Goal: Information Seeking & Learning: Learn about a topic

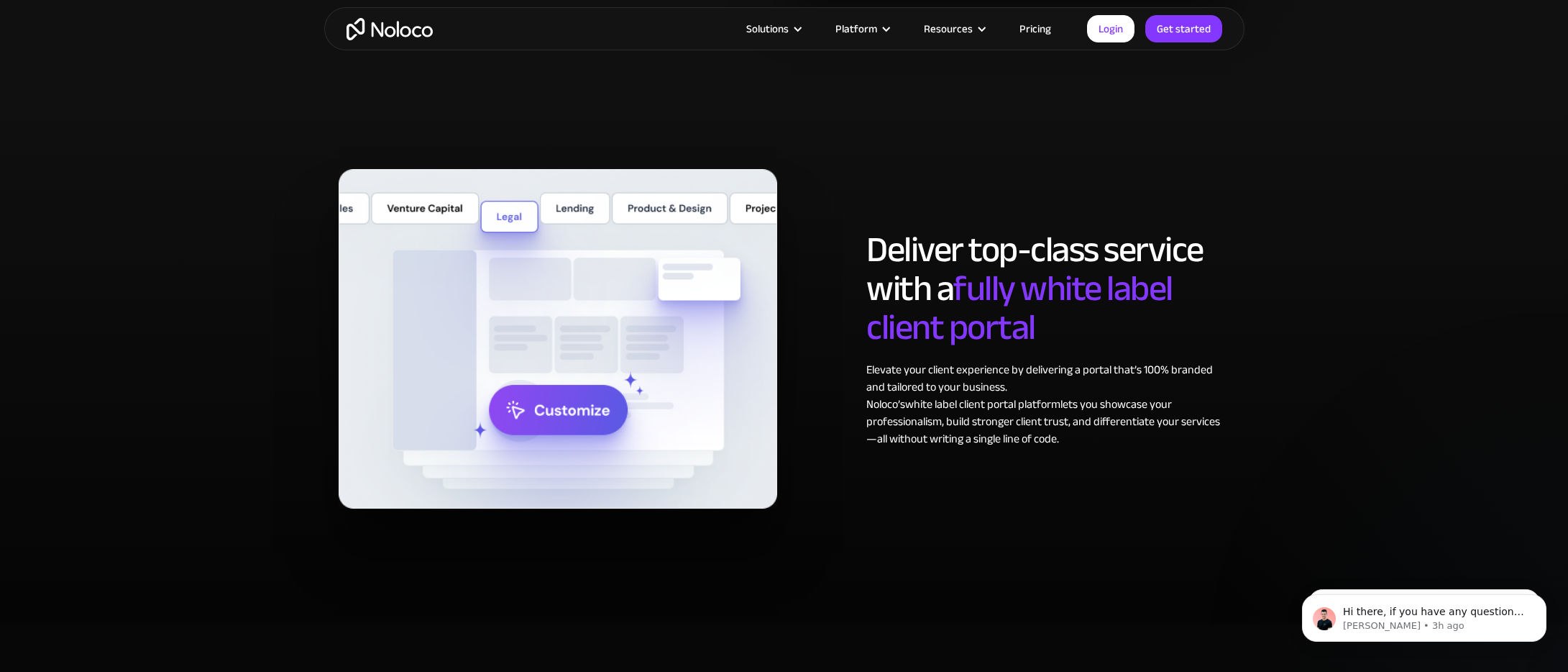
click at [1043, 27] on link "Pricing" at bounding box center [1035, 29] width 68 height 19
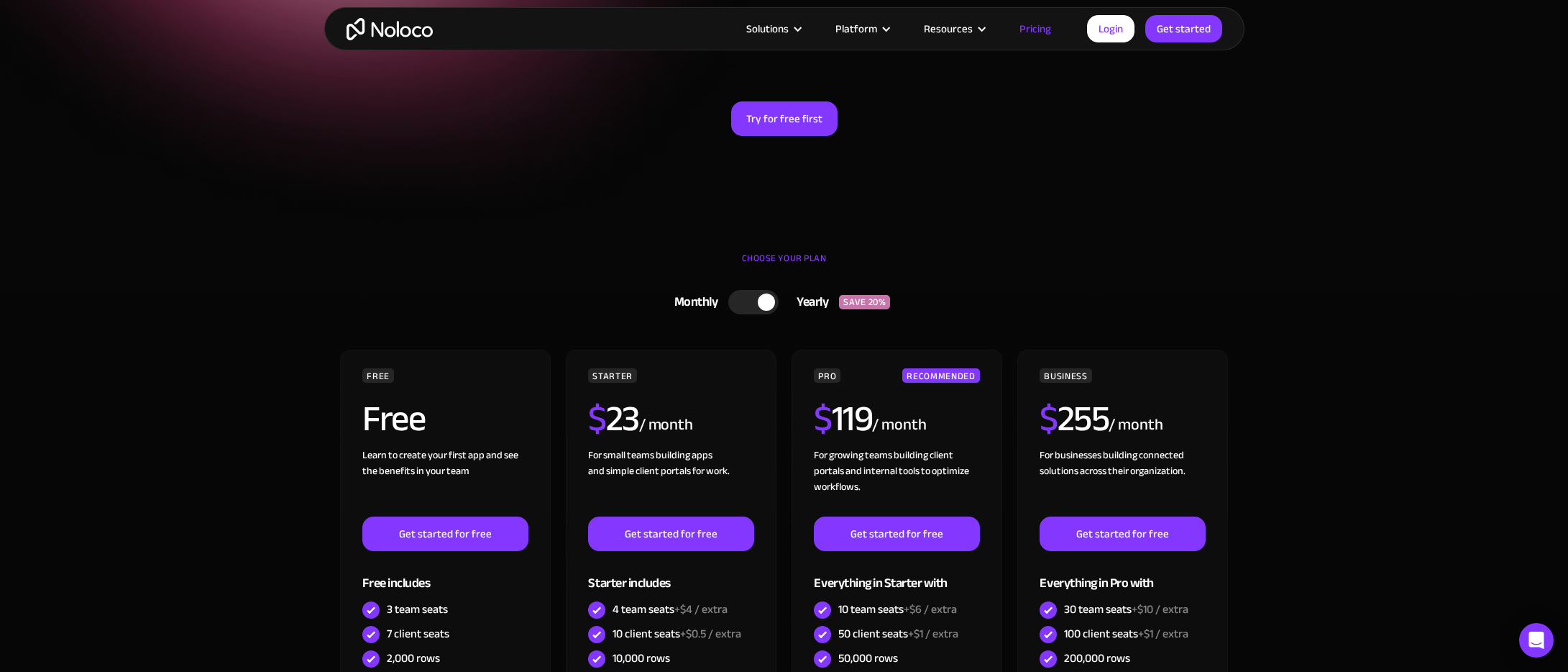
scroll to position [213, 0]
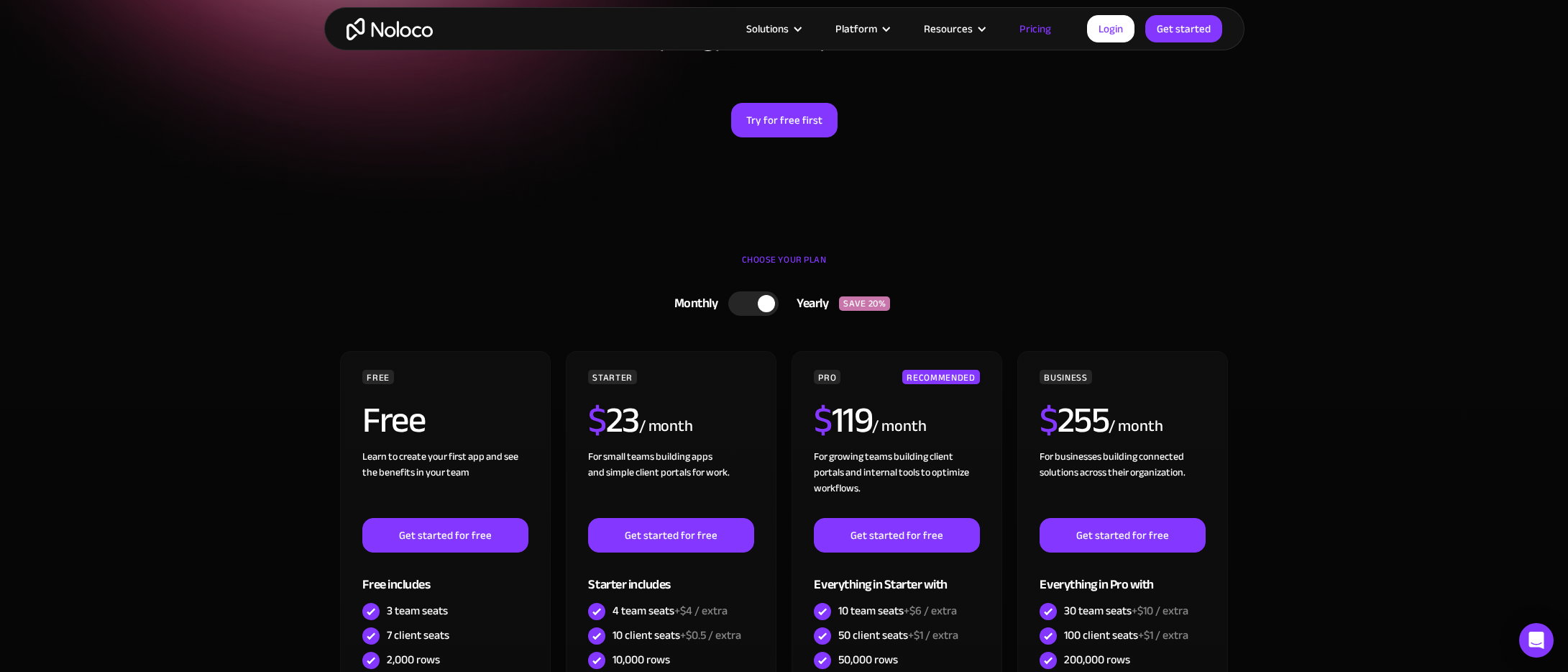
click at [730, 305] on div at bounding box center [753, 303] width 51 height 25
click at [765, 305] on div at bounding box center [759, 303] width 51 height 25
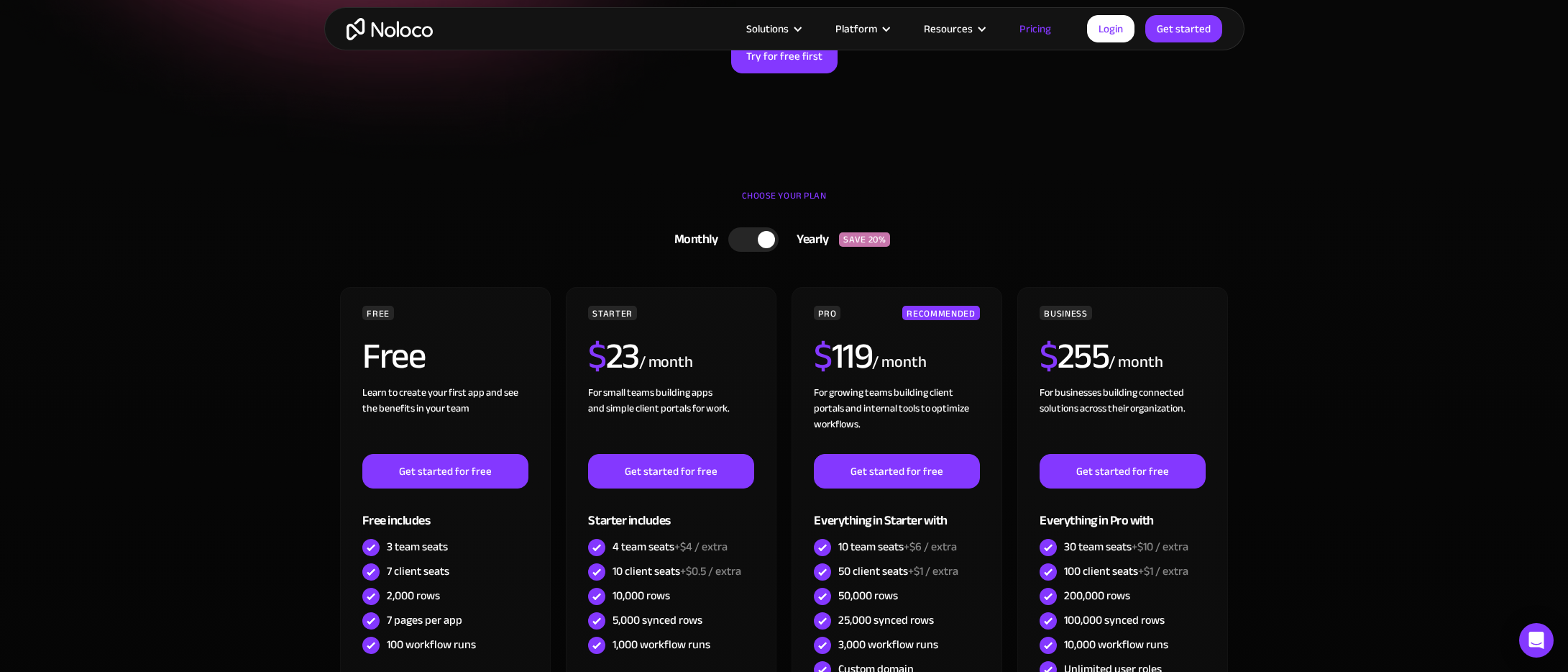
scroll to position [240, 0]
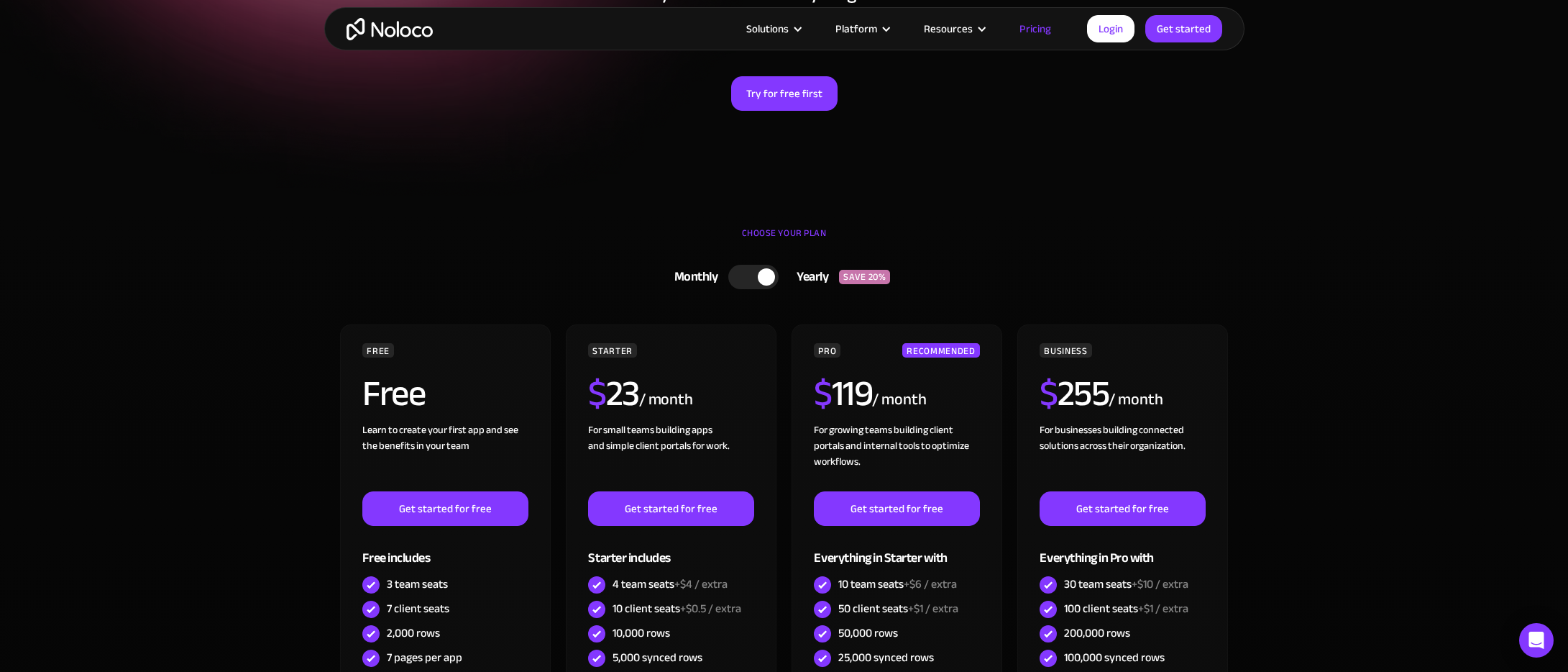
click at [746, 271] on div at bounding box center [753, 278] width 51 height 25
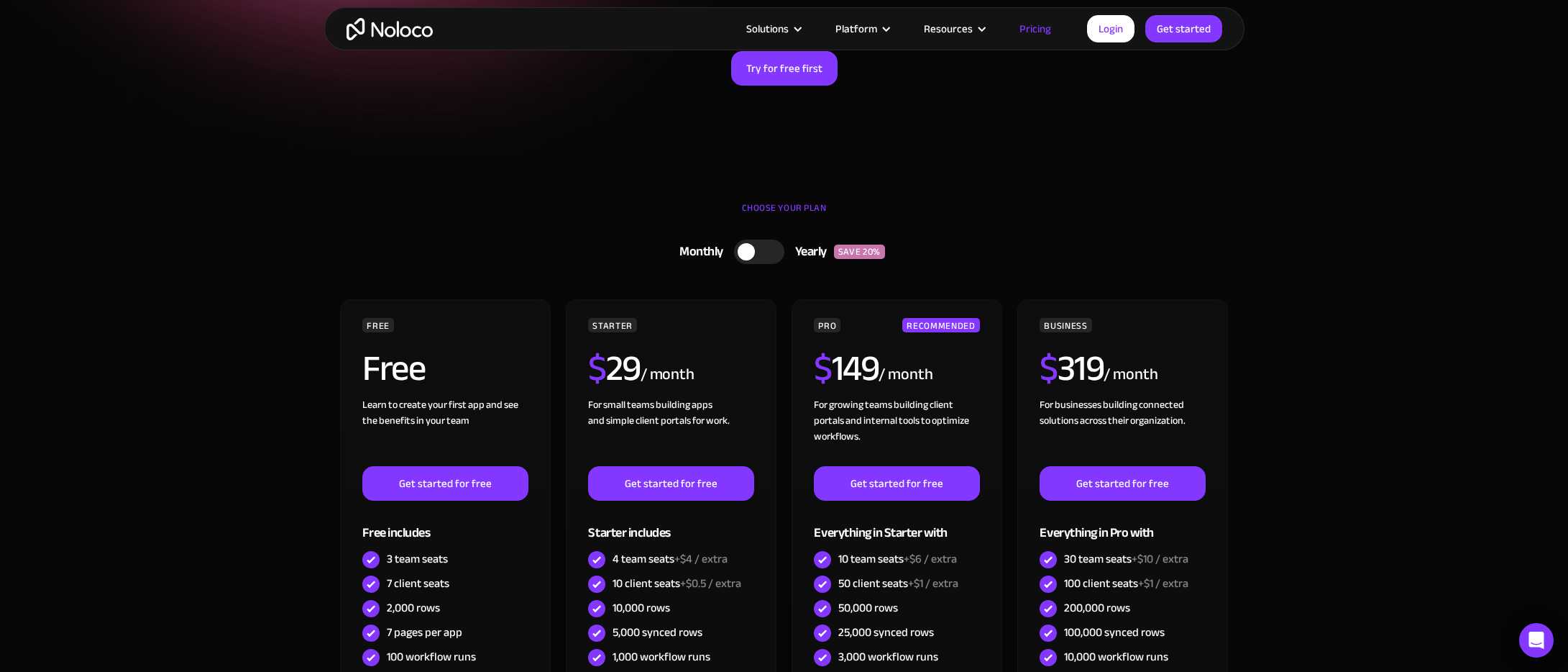
scroll to position [266, 0]
click at [767, 256] on div at bounding box center [759, 252] width 51 height 25
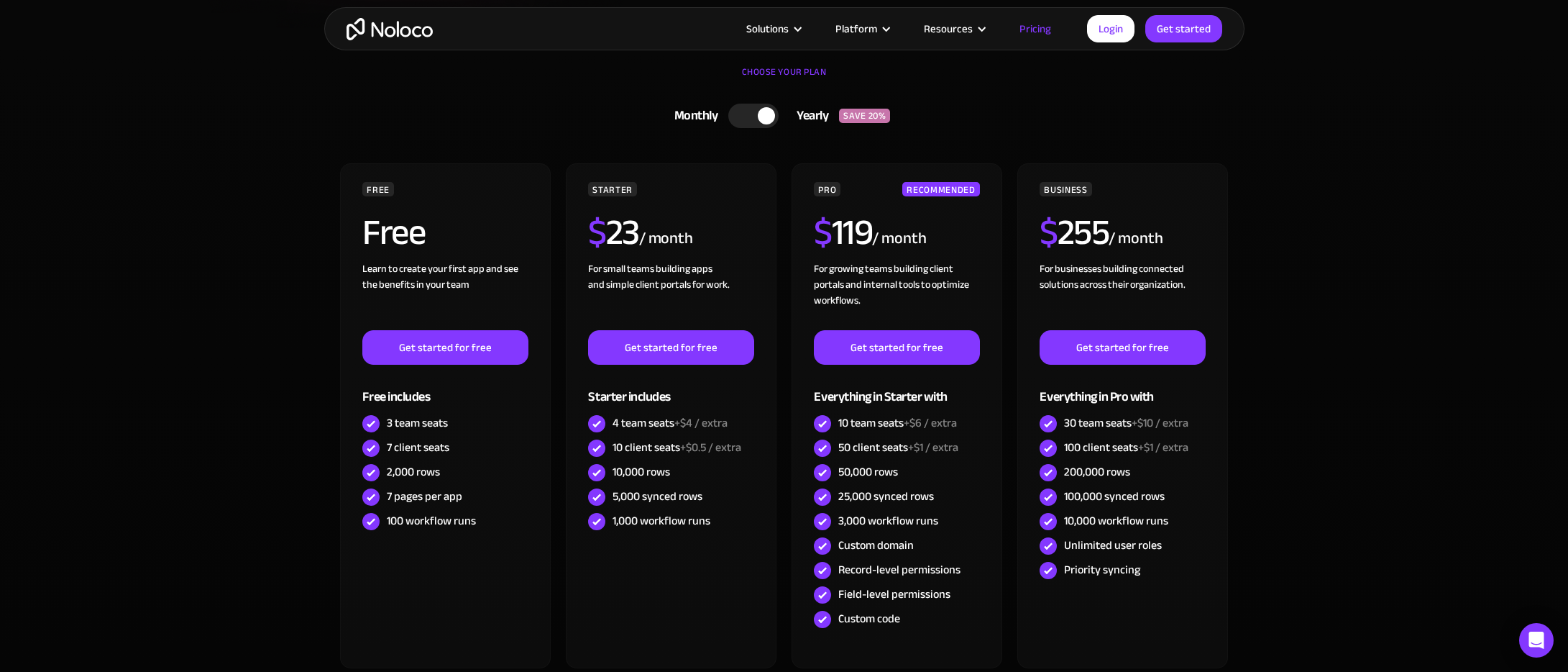
scroll to position [430, 0]
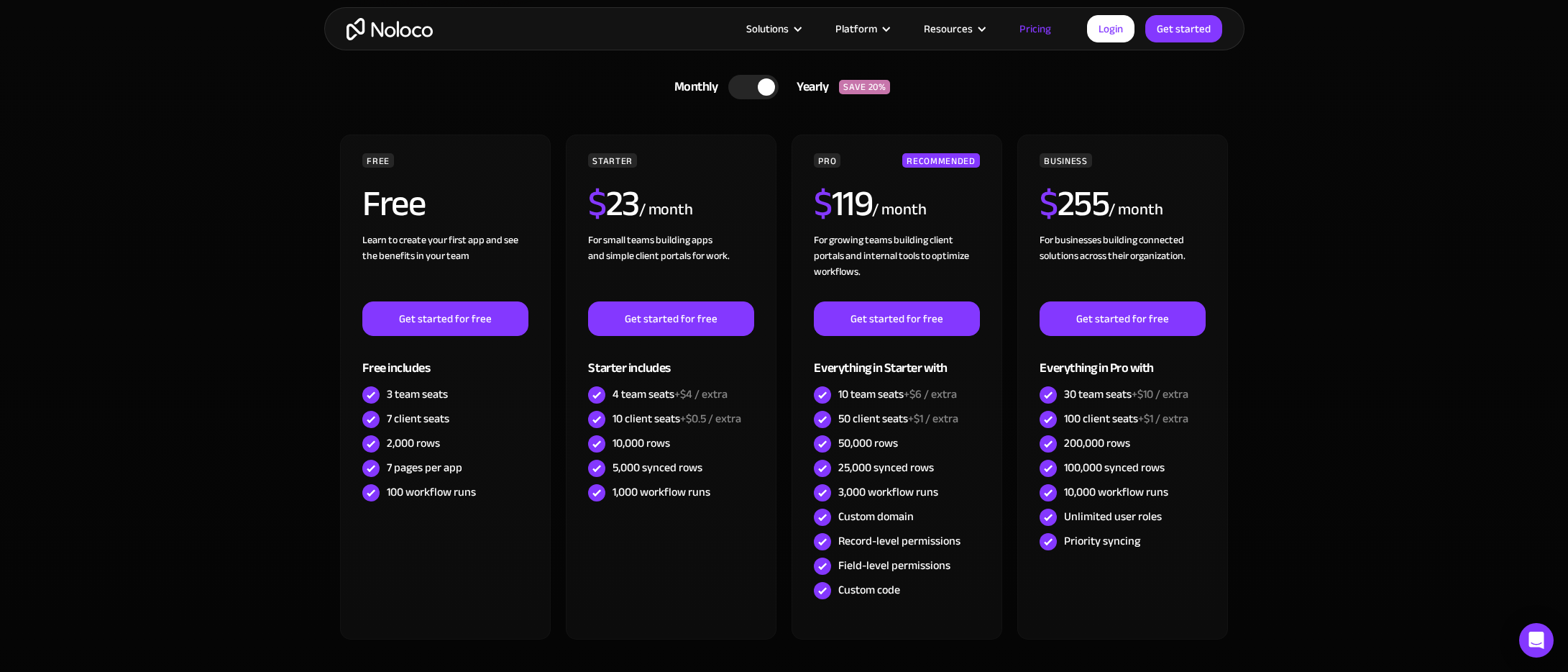
click at [748, 93] on div at bounding box center [753, 87] width 51 height 25
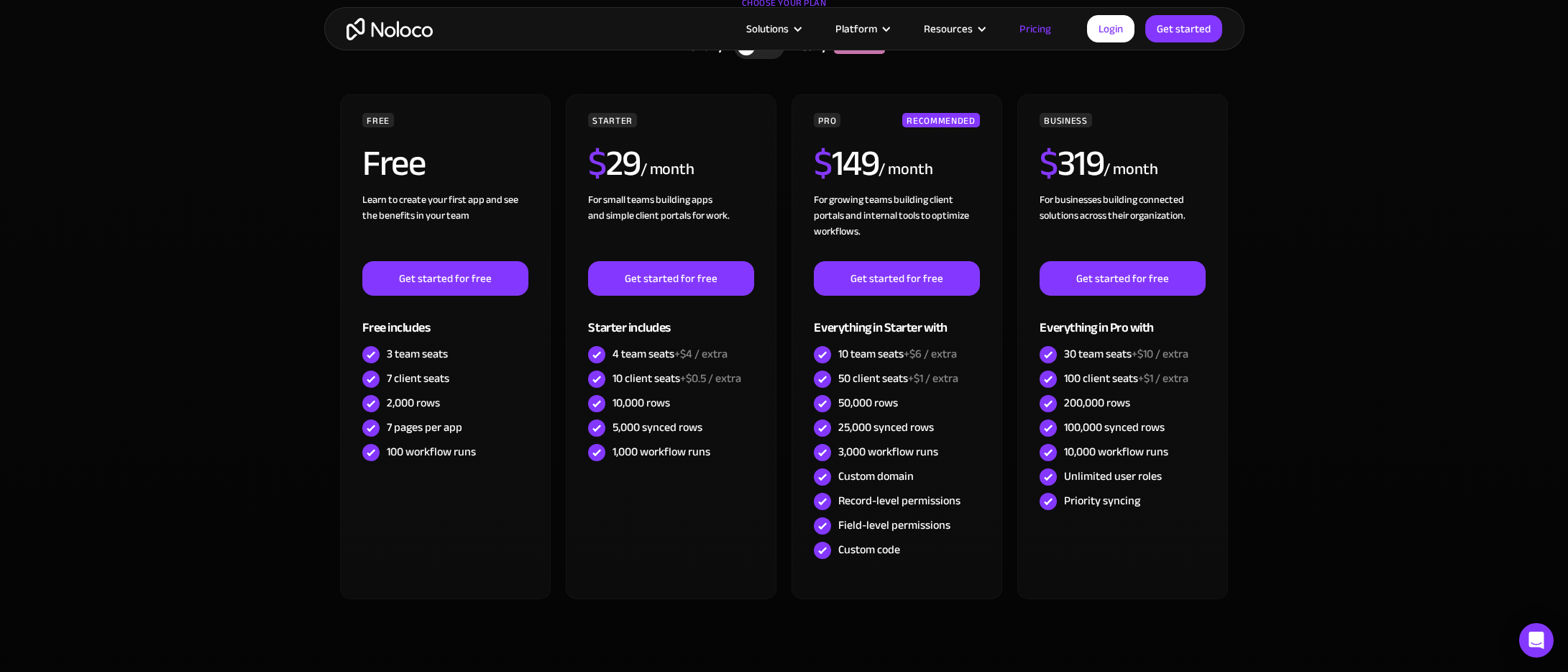
scroll to position [473, 0]
